Goal: Information Seeking & Learning: Compare options

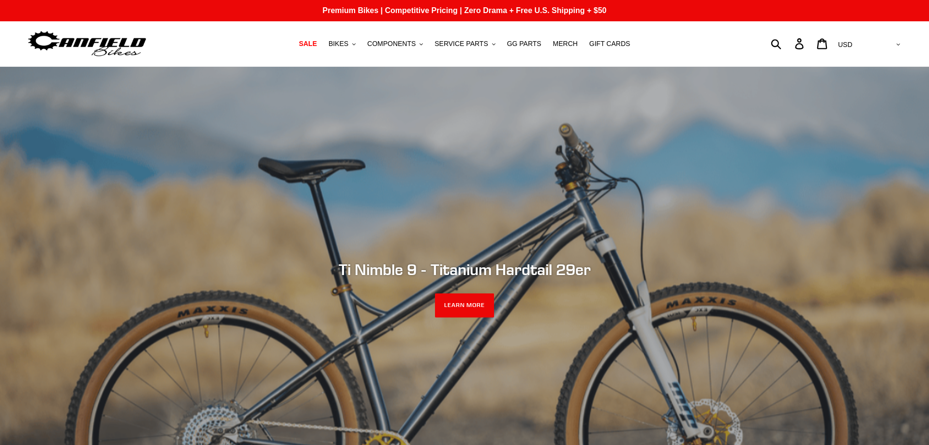
click at [511, 45] on span "GG PARTS" at bounding box center [524, 44] width 34 height 8
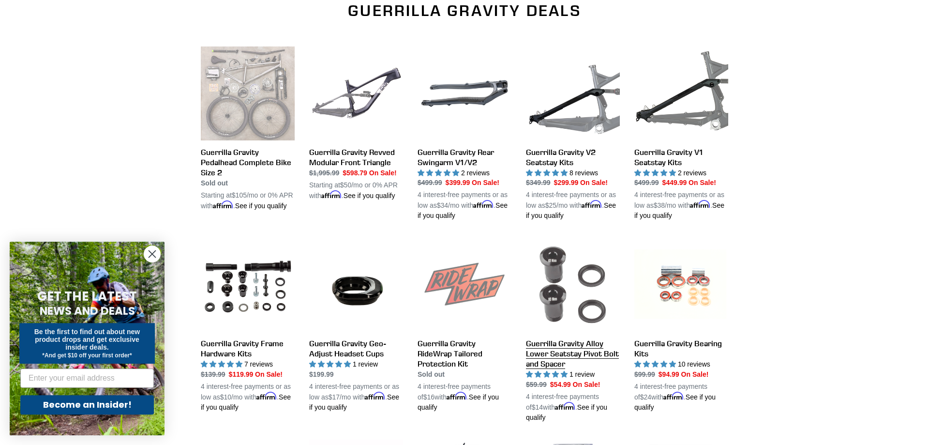
scroll to position [346, 0]
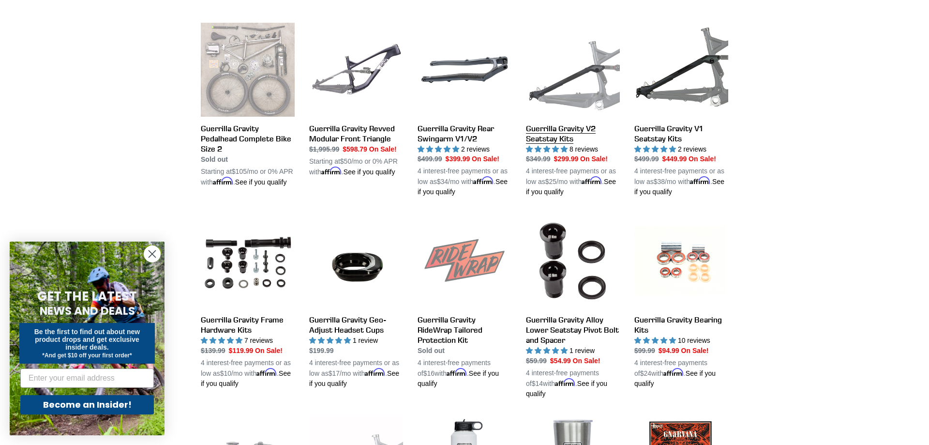
click at [570, 77] on link "Guerrilla Gravity V2 Seatstay Kits" at bounding box center [573, 110] width 94 height 175
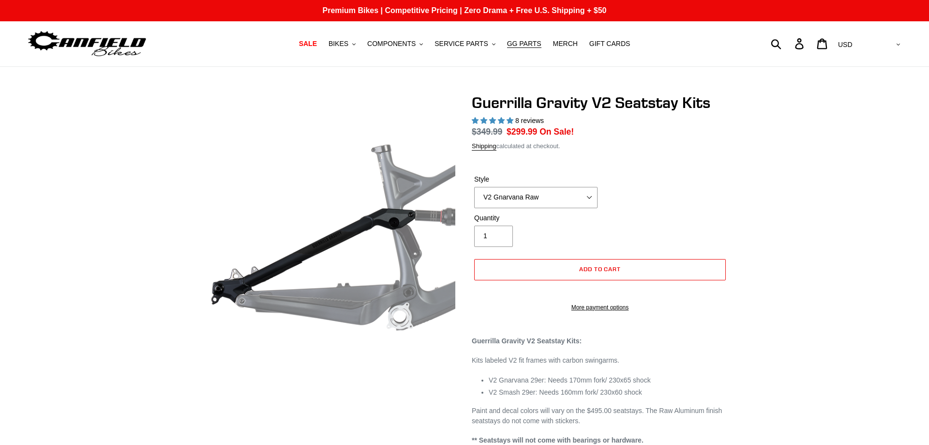
select select "highest-rating"
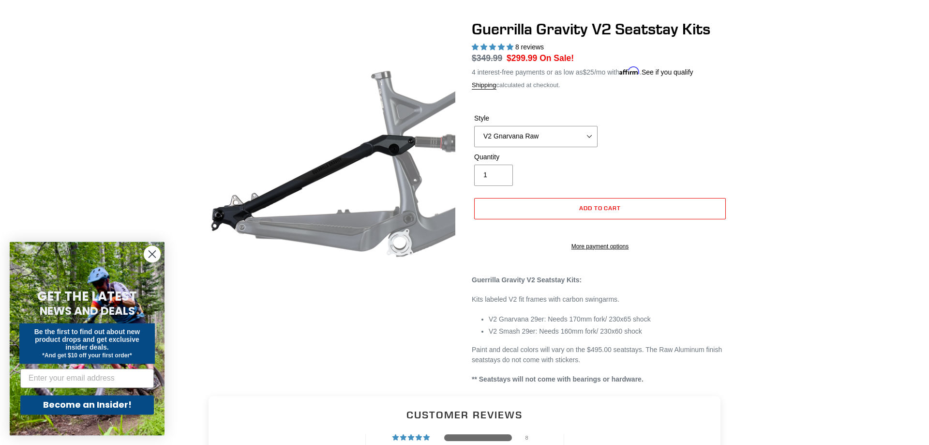
scroll to position [99, 0]
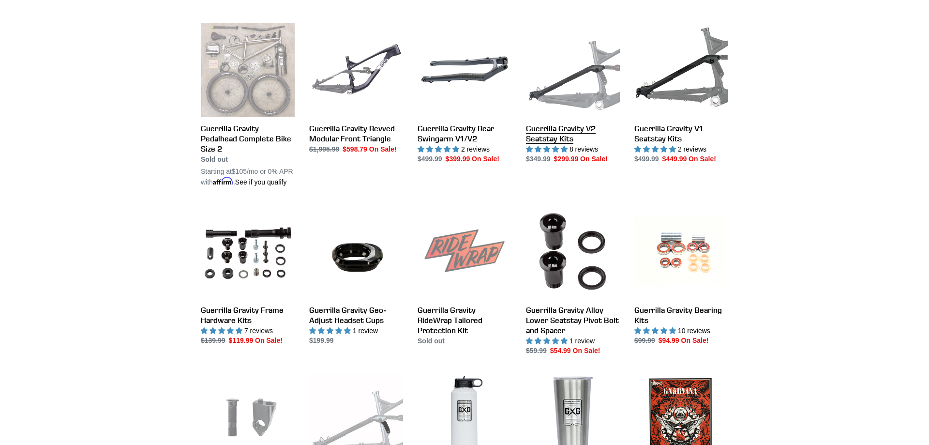
scroll to position [346, 0]
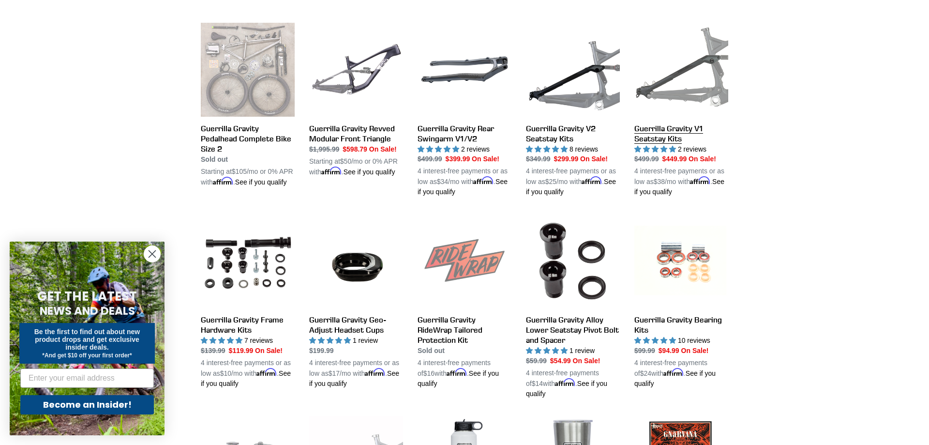
click at [656, 136] on link "Guerrilla Gravity V1 Seatstay Kits" at bounding box center [682, 110] width 94 height 175
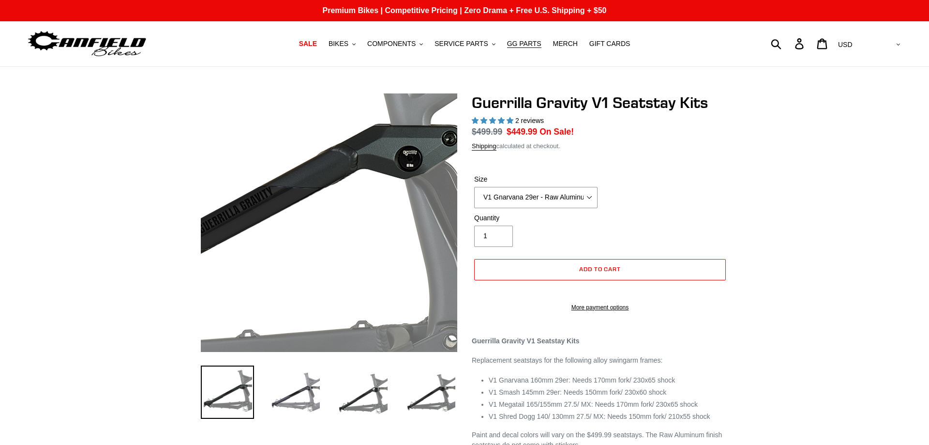
select select "highest-rating"
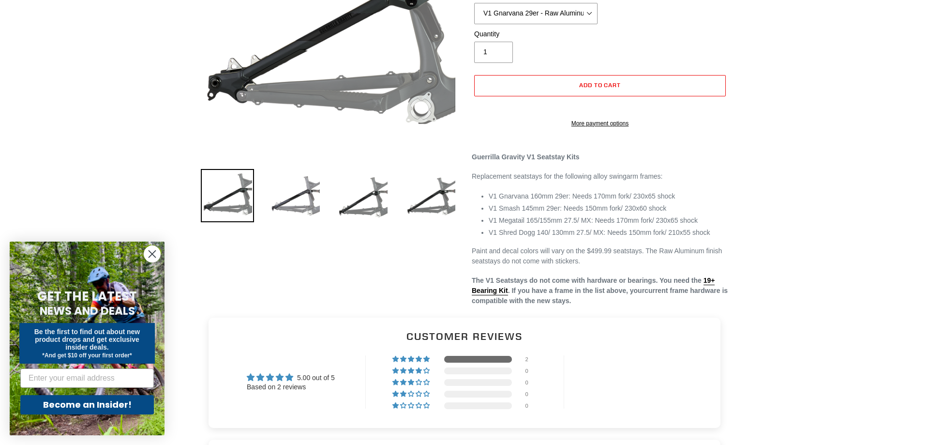
scroll to position [197, 0]
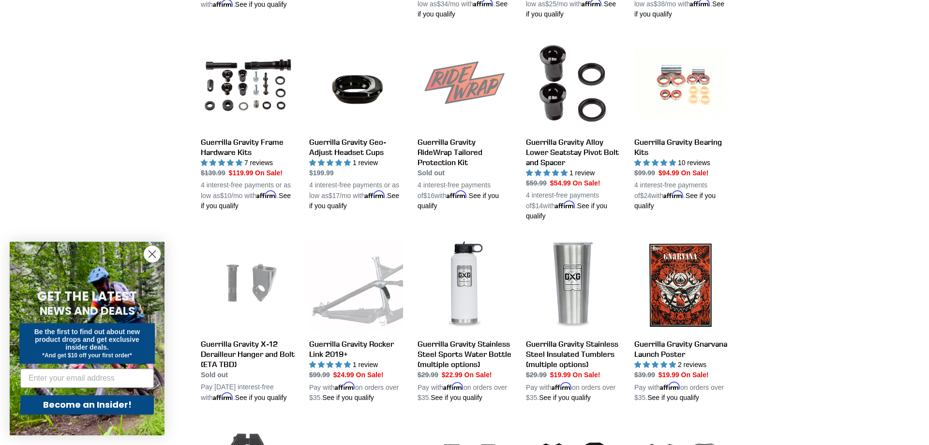
scroll to position [543, 0]
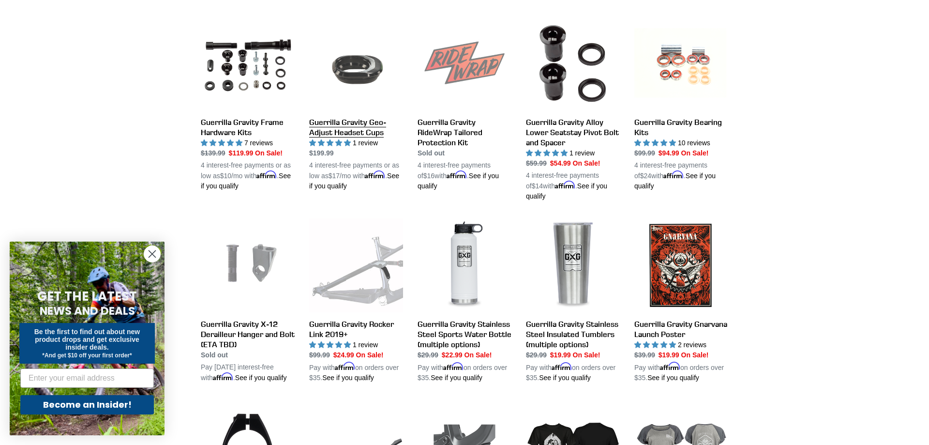
click at [353, 74] on link "Guerrilla Gravity Geo-Adjust Headset Cups" at bounding box center [356, 103] width 94 height 175
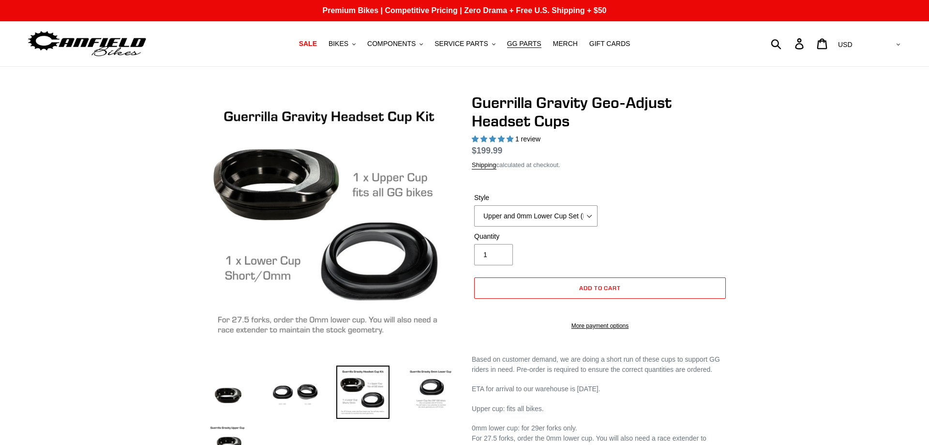
select select "highest-rating"
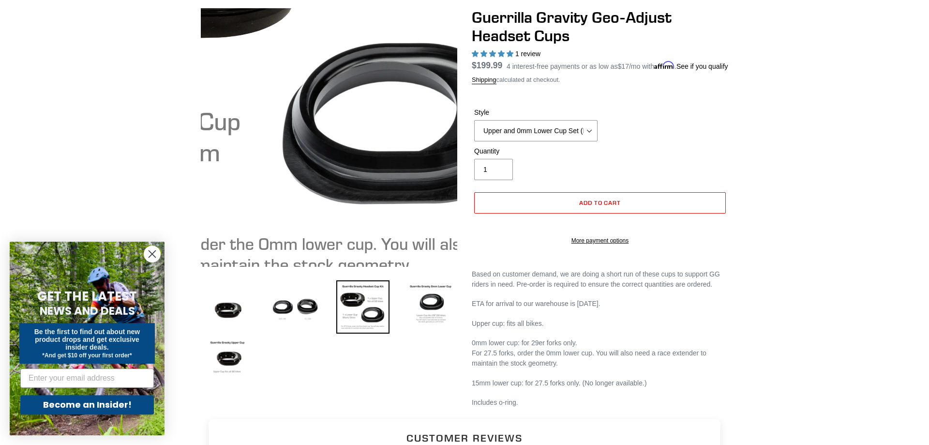
scroll to position [99, 0]
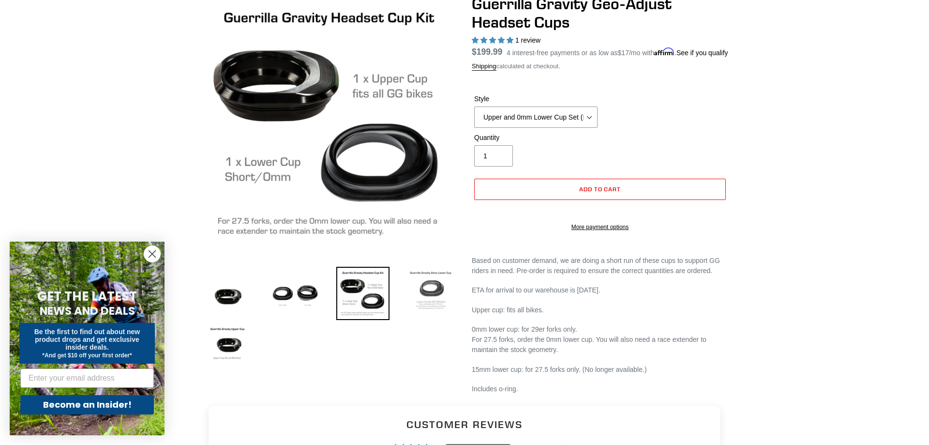
click at [432, 299] on img at bounding box center [430, 293] width 53 height 53
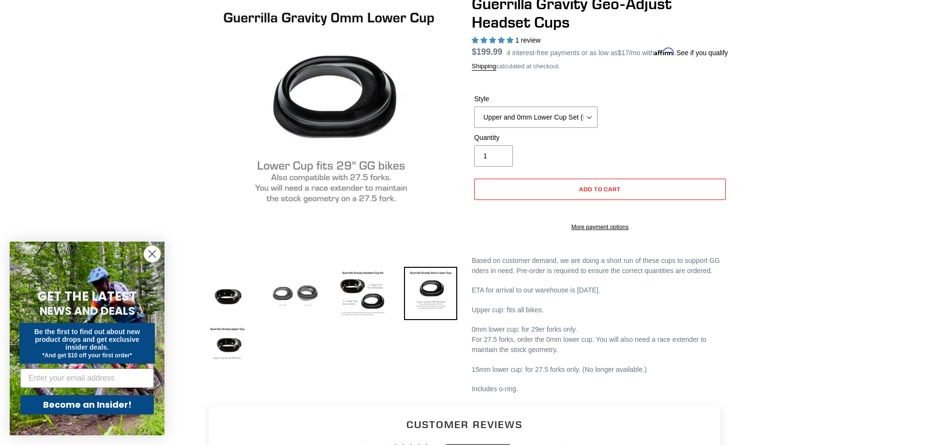
click at [307, 293] on img at bounding box center [295, 293] width 53 height 53
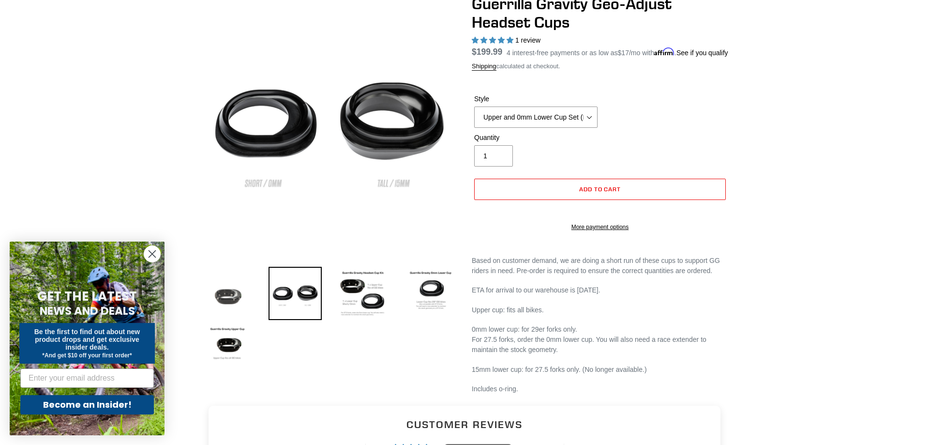
click at [223, 297] on img at bounding box center [227, 293] width 53 height 53
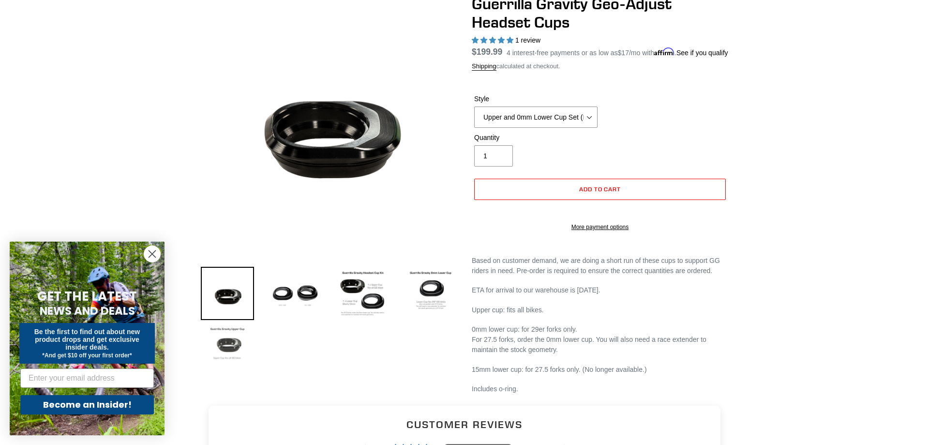
click at [232, 349] on img at bounding box center [227, 349] width 53 height 53
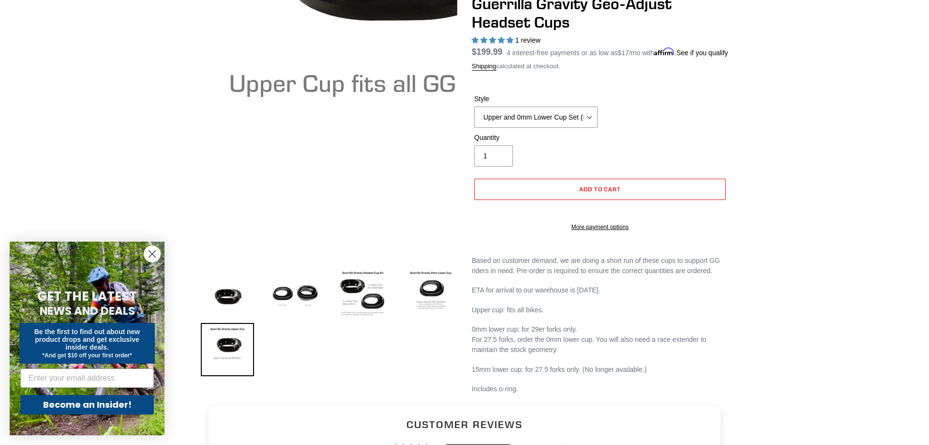
scroll to position [0, 0]
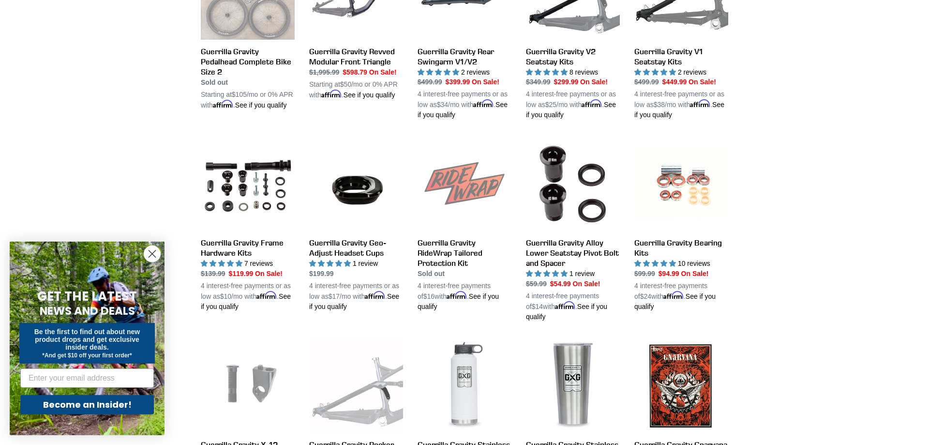
scroll to position [395, 0]
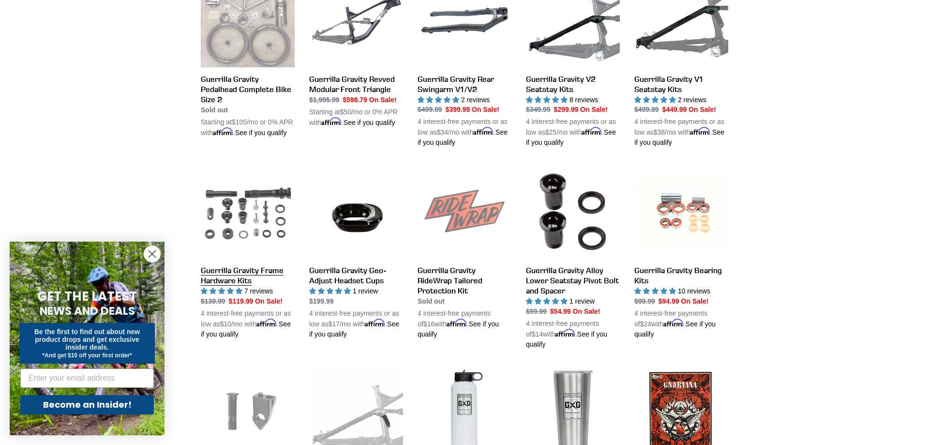
click at [230, 270] on link "Guerrilla Gravity Frame Hardware Kits" at bounding box center [248, 252] width 94 height 175
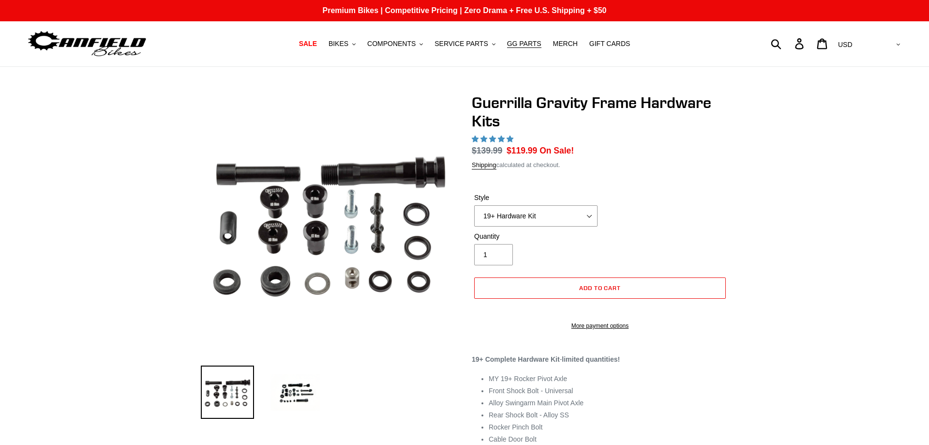
select select "highest-rating"
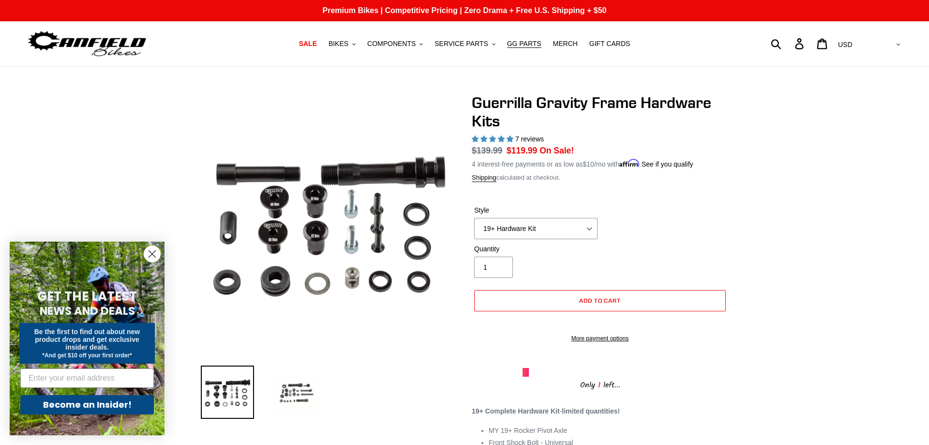
click at [295, 396] on img at bounding box center [295, 391] width 53 height 53
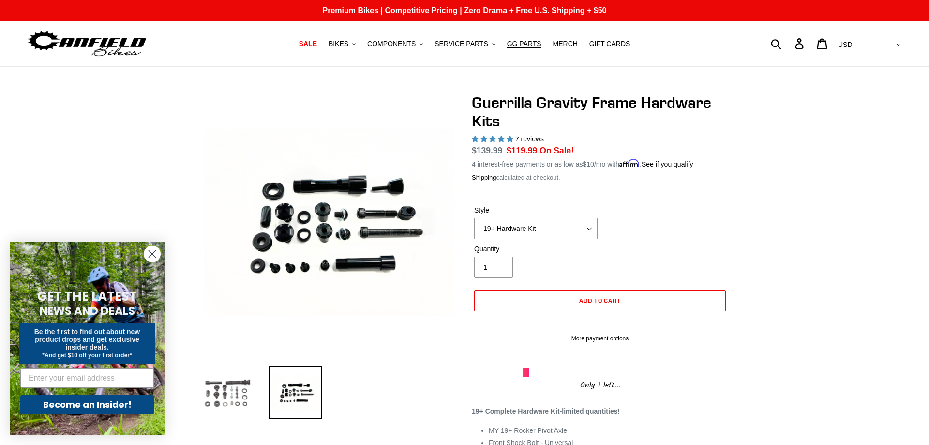
click at [210, 393] on img at bounding box center [227, 391] width 53 height 53
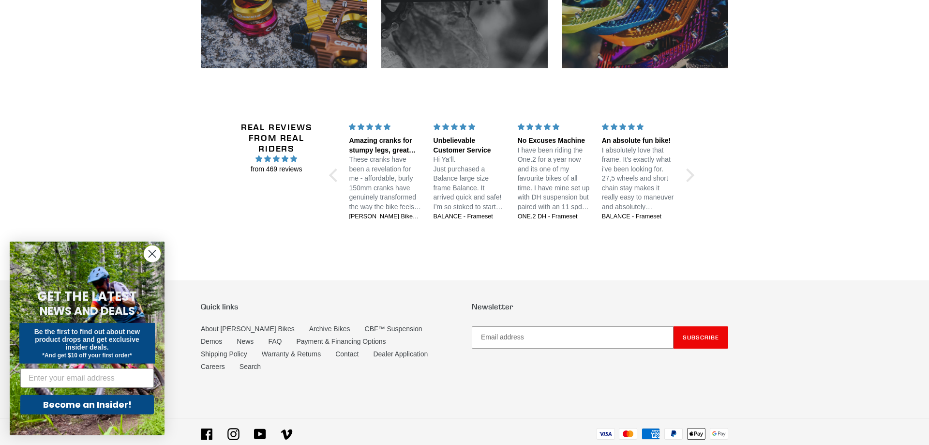
scroll to position [1644, 0]
